Goal: Find specific page/section: Find specific page/section

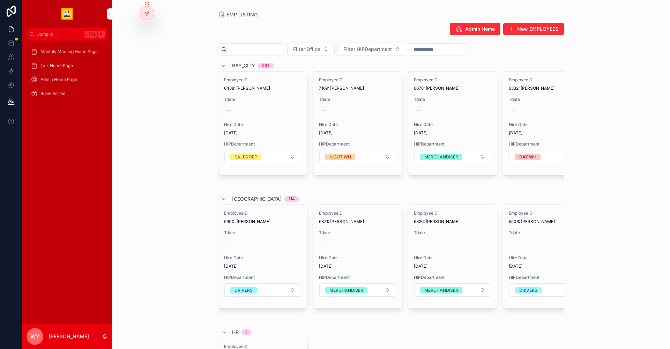
click at [63, 81] on span "Admin Home Page" at bounding box center [58, 80] width 37 height 6
click at [58, 80] on span "Admin Home Page" at bounding box center [58, 80] width 37 height 6
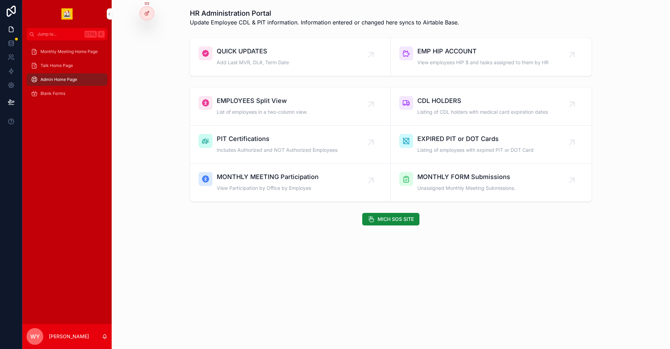
click at [435, 59] on div "EMP HIP ACCOUNT View employees HIP $ and tasks assigned to them by HR" at bounding box center [482, 56] width 131 height 21
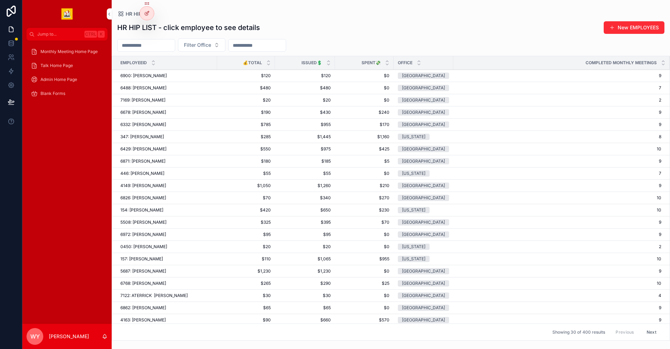
click at [175, 45] on input "scrollable content" at bounding box center [146, 45] width 57 height 10
type input "***"
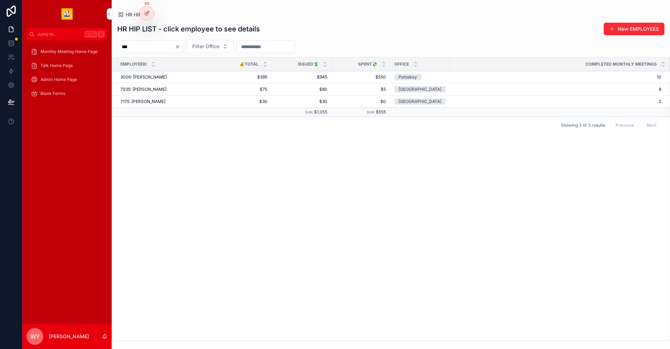
click at [149, 74] on span "3006: [PERSON_NAME]" at bounding box center [143, 77] width 46 height 6
